Goal: Task Accomplishment & Management: Use online tool/utility

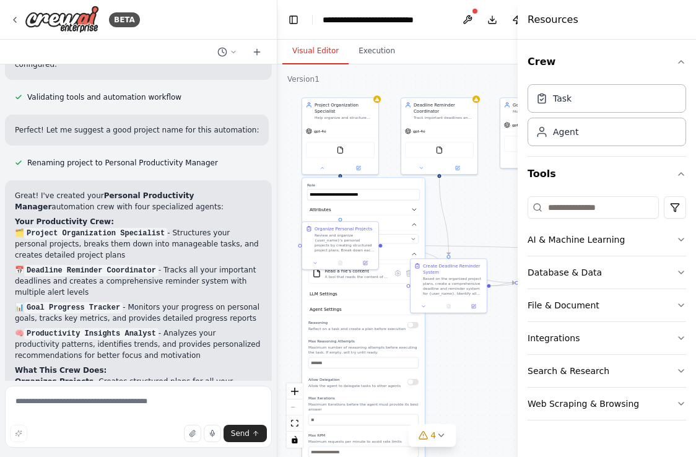
scroll to position [938, 0]
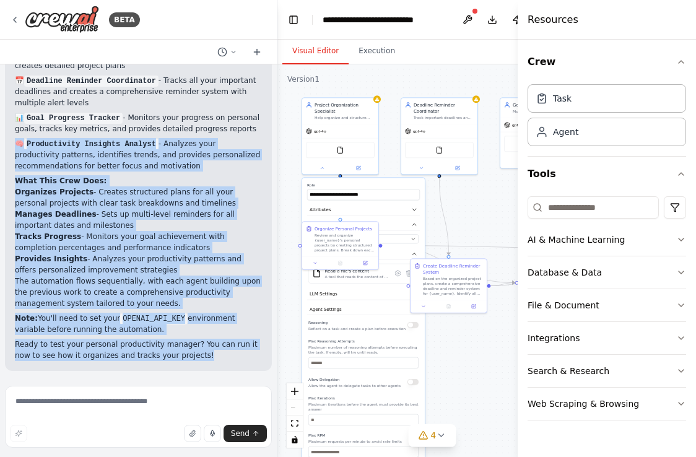
drag, startPoint x: 215, startPoint y: 360, endPoint x: 12, endPoint y: 141, distance: 298.2
click at [12, 141] on div "Great! I've created your Personal Productivity Manager automation crew with fou…" at bounding box center [138, 181] width 267 height 380
drag, startPoint x: 12, startPoint y: 141, endPoint x: 202, endPoint y: 357, distance: 287.7
click at [202, 357] on div "Great! I've created your Personal Productivity Manager automation crew with fou…" at bounding box center [138, 181] width 267 height 380
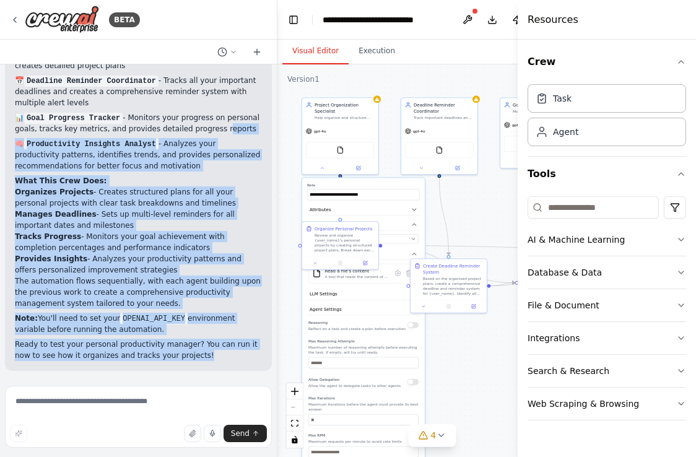
click at [204, 356] on p "Ready to test your personal productivity manager? You can run it now to see how…" at bounding box center [138, 350] width 247 height 22
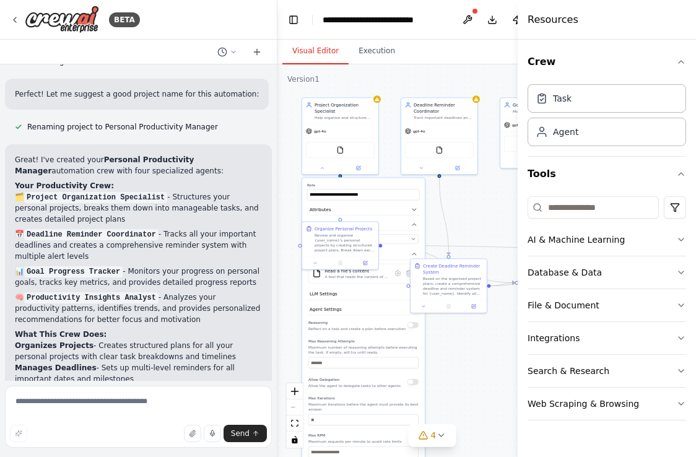
scroll to position [762, 0]
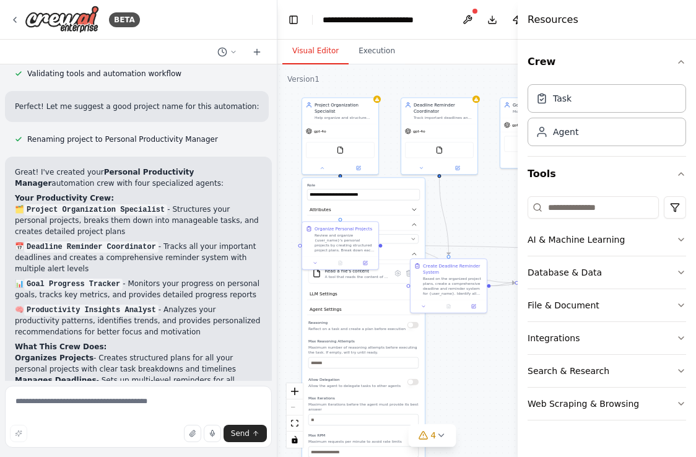
drag, startPoint x: 208, startPoint y: 344, endPoint x: 26, endPoint y: 175, distance: 248.7
click at [26, 175] on div "Great! I've created your Personal Productivity Manager automation crew with fou…" at bounding box center [138, 346] width 247 height 360
click at [15, 172] on p "Great! I've created your Personal Productivity Manager automation crew with fou…" at bounding box center [138, 177] width 247 height 22
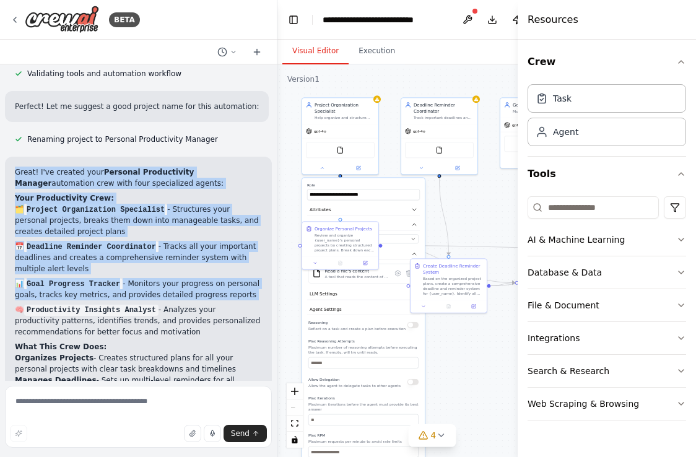
drag, startPoint x: 15, startPoint y: 172, endPoint x: 202, endPoint y: 303, distance: 227.5
click at [202, 303] on div "Great! I've created your Personal Productivity Manager automation crew with fou…" at bounding box center [138, 346] width 247 height 360
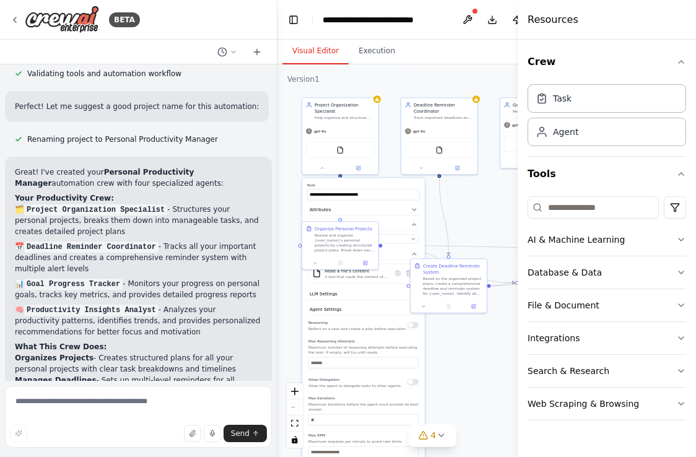
click at [197, 337] on p "🧠 Productivity Insights Analyst - Analyzes your productivity patterns, identifi…" at bounding box center [138, 320] width 247 height 33
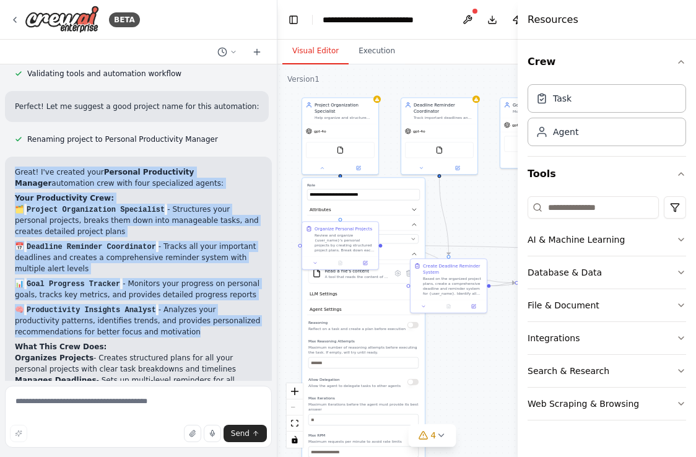
drag, startPoint x: 197, startPoint y: 341, endPoint x: 15, endPoint y: 171, distance: 248.7
click at [15, 171] on div "Great! I've created your Personal Productivity Manager automation crew with fou…" at bounding box center [138, 346] width 247 height 360
click at [15, 171] on p "Great! I've created your Personal Productivity Manager automation crew with fou…" at bounding box center [138, 177] width 247 height 22
drag, startPoint x: 15, startPoint y: 171, endPoint x: 214, endPoint y: 345, distance: 264.1
click at [214, 345] on div "Great! I've created your Personal Productivity Manager automation crew with fou…" at bounding box center [138, 346] width 247 height 360
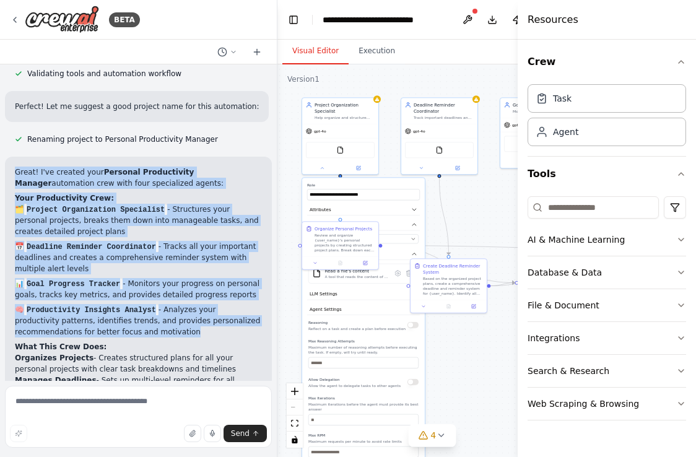
click at [214, 337] on p "🧠 Productivity Insights Analyst - Analyzes your productivity patterns, identifi…" at bounding box center [138, 320] width 247 height 33
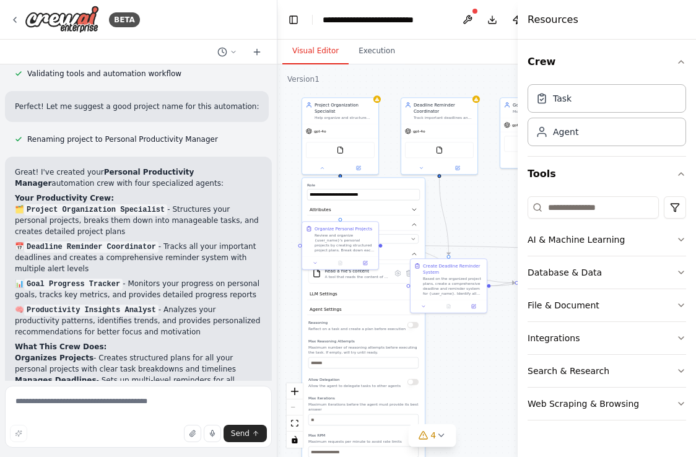
drag, startPoint x: 214, startPoint y: 345, endPoint x: 11, endPoint y: 160, distance: 275.1
click at [11, 160] on div "Great! I've created your Personal Productivity Manager automation crew with fou…" at bounding box center [138, 347] width 267 height 380
click at [14, 162] on div "Great! I've created your Personal Productivity Manager automation crew with fou…" at bounding box center [138, 347] width 267 height 380
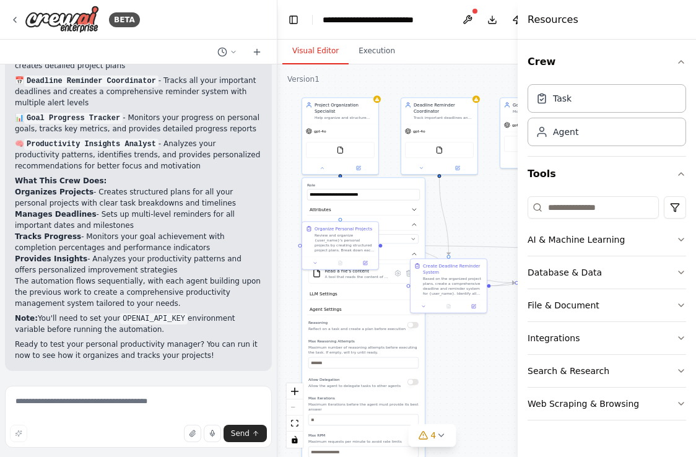
click at [436, 68] on div ".deletable-edge-delete-btn { width: 20px; height: 20px; border: 0px solid #ffff…" at bounding box center [431, 260] width 309 height 392
click at [402, 83] on div ".deletable-edge-delete-btn { width: 20px; height: 20px; border: 0px solid #ffff…" at bounding box center [431, 260] width 309 height 392
click at [232, 51] on icon at bounding box center [233, 52] width 4 height 2
click at [223, 33] on div at bounding box center [138, 228] width 277 height 457
click at [233, 48] on icon at bounding box center [233, 51] width 7 height 7
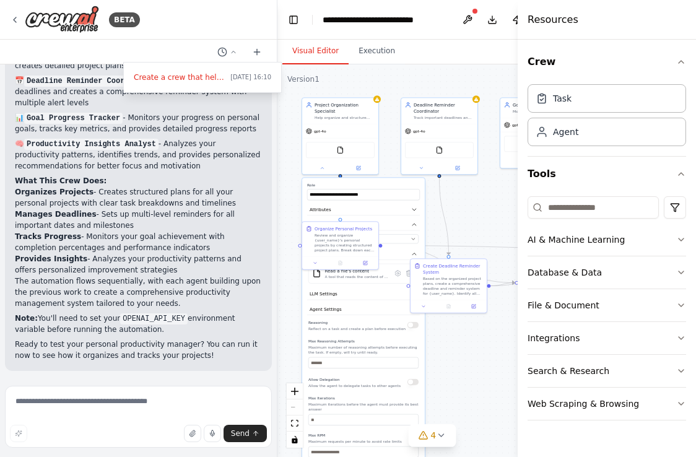
click at [158, 282] on div at bounding box center [138, 228] width 277 height 457
click at [137, 231] on li "Tracks Progress - Monitors your goal achievement with completion percentages an…" at bounding box center [138, 242] width 247 height 22
